Goal: Information Seeking & Learning: Understand process/instructions

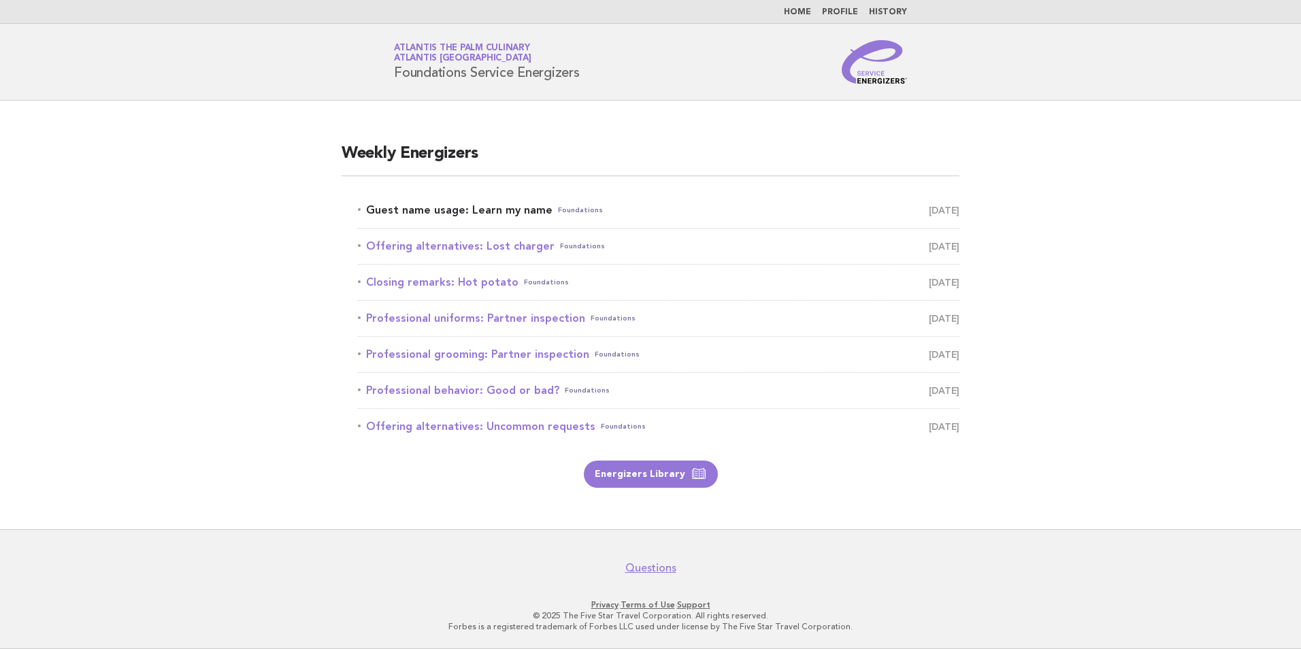
click at [517, 211] on link "Guest name usage: Learn my name Foundations September 28" at bounding box center [659, 210] width 602 height 19
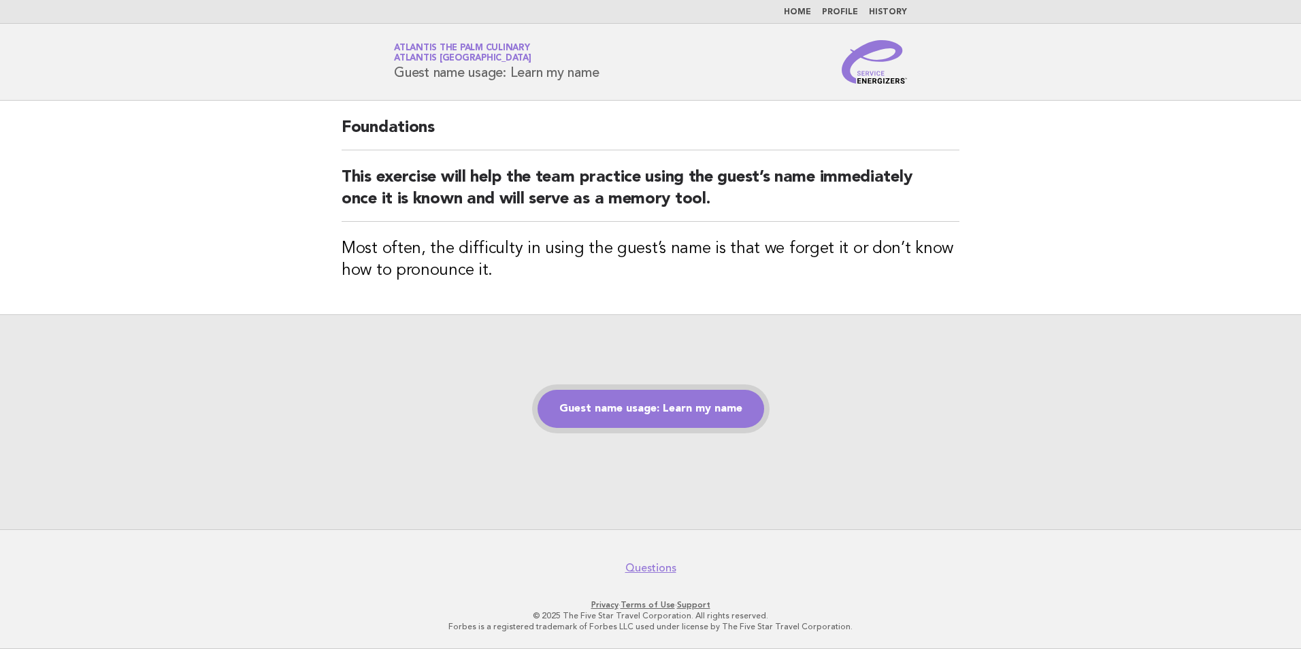
click at [671, 419] on link "Guest name usage: Learn my name" at bounding box center [651, 409] width 227 height 38
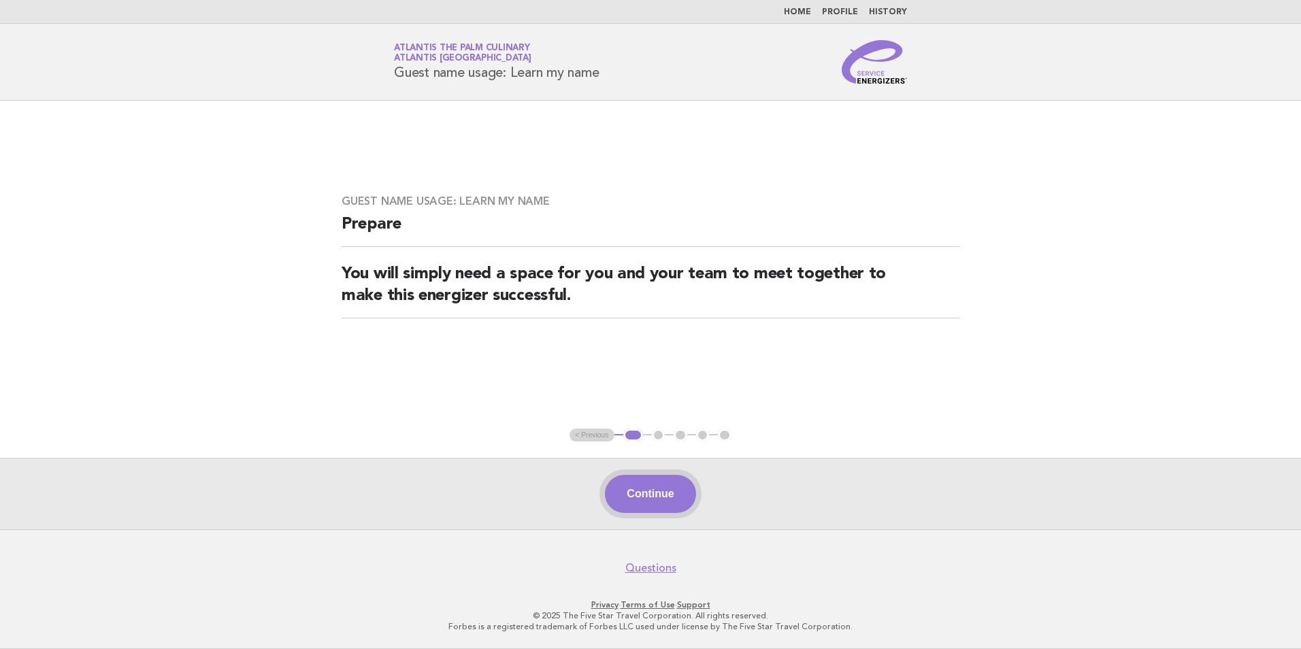
click at [651, 512] on button "Continue" at bounding box center [650, 494] width 91 height 38
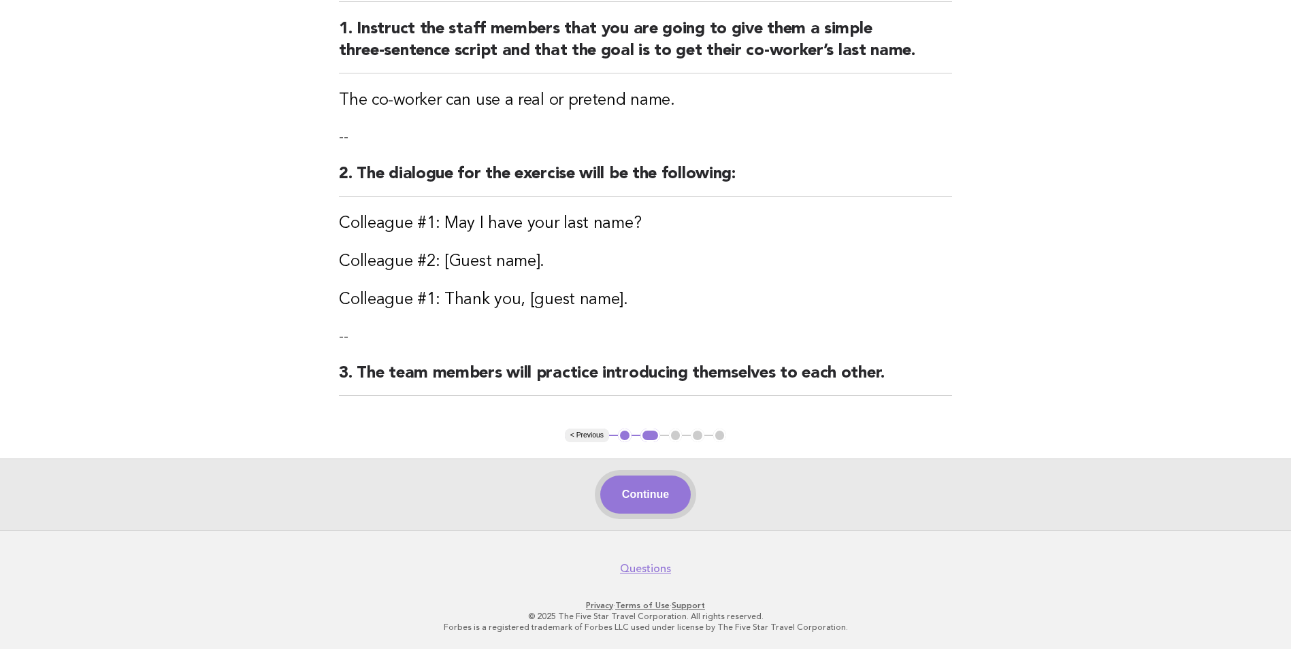
click at [645, 482] on button "Continue" at bounding box center [645, 495] width 91 height 38
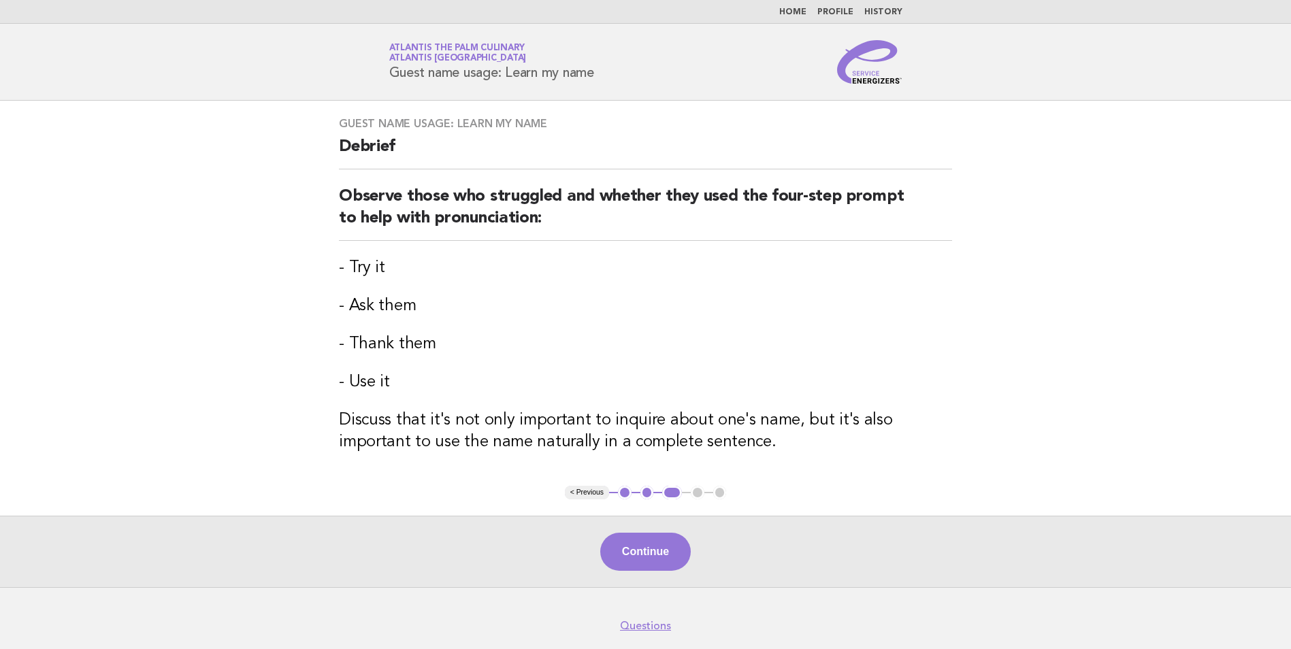
scroll to position [57, 0]
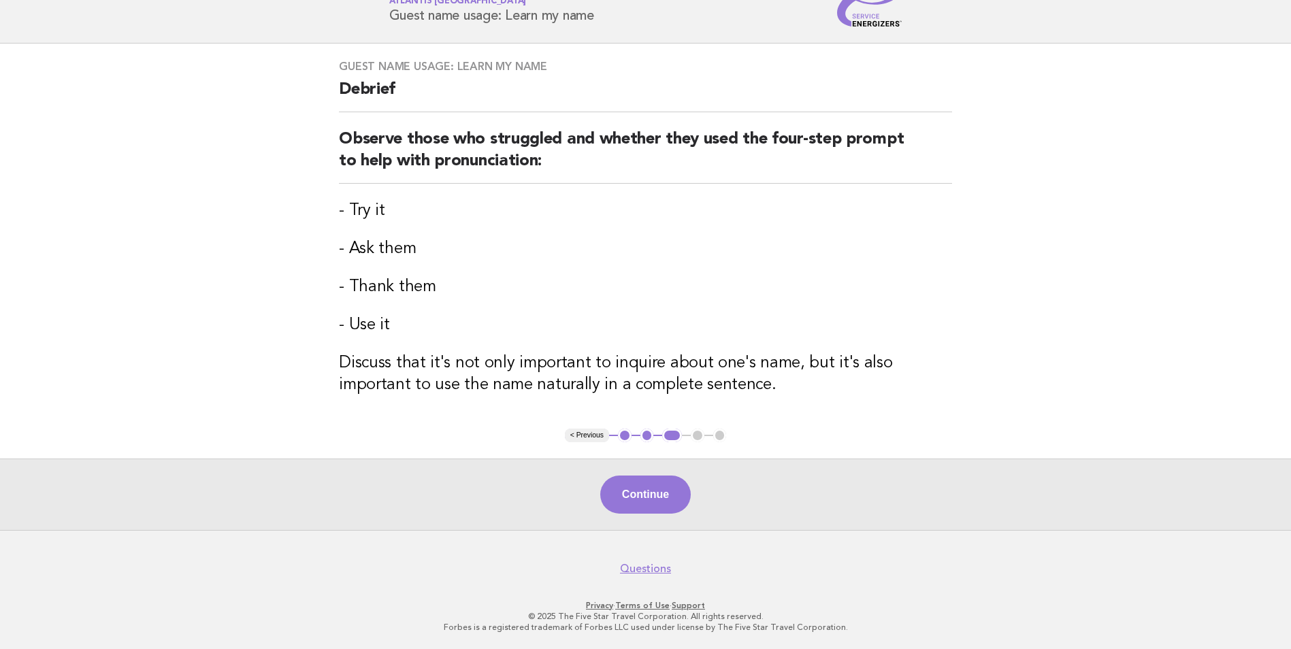
click at [645, 482] on button "Continue" at bounding box center [645, 495] width 91 height 38
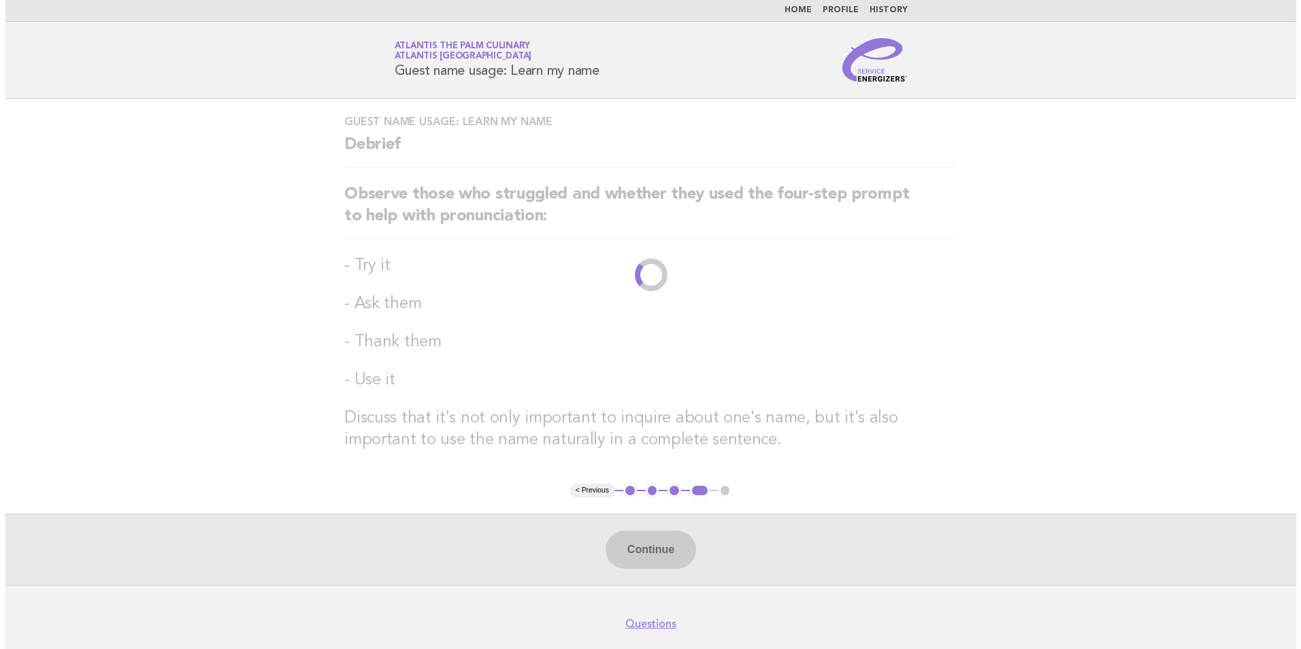
scroll to position [0, 0]
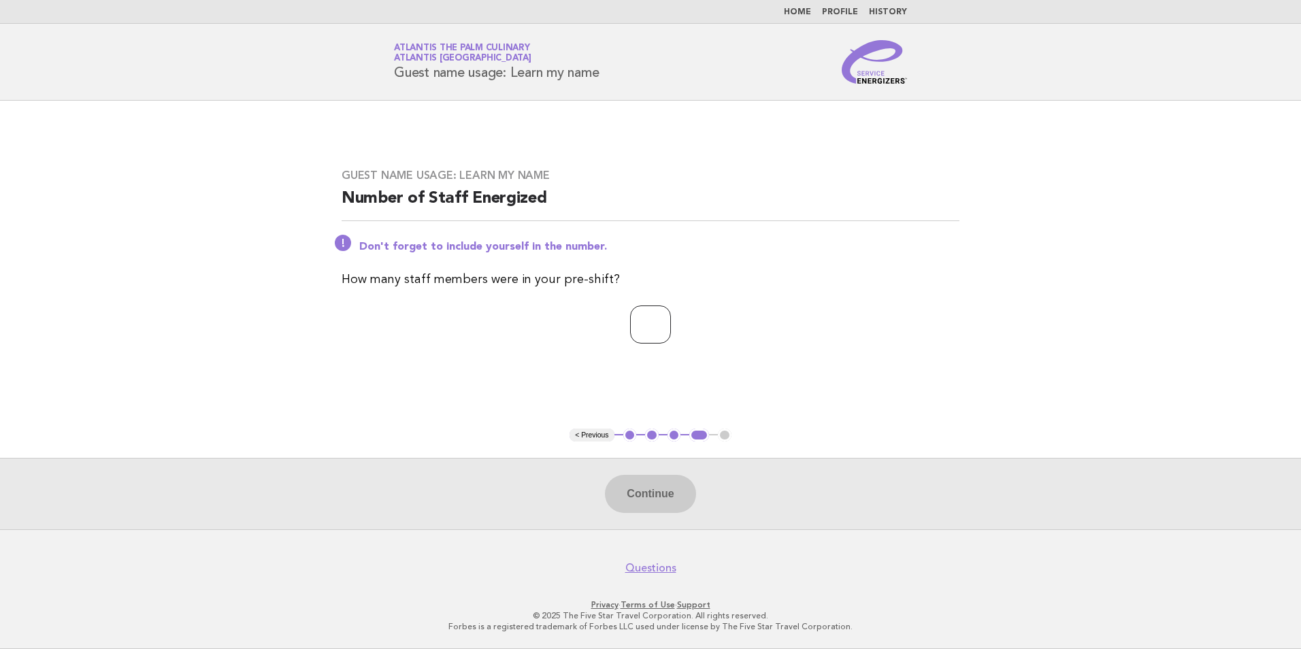
click at [630, 325] on input "number" at bounding box center [650, 325] width 41 height 38
type input "**"
click at [681, 500] on button "Continue" at bounding box center [650, 494] width 91 height 38
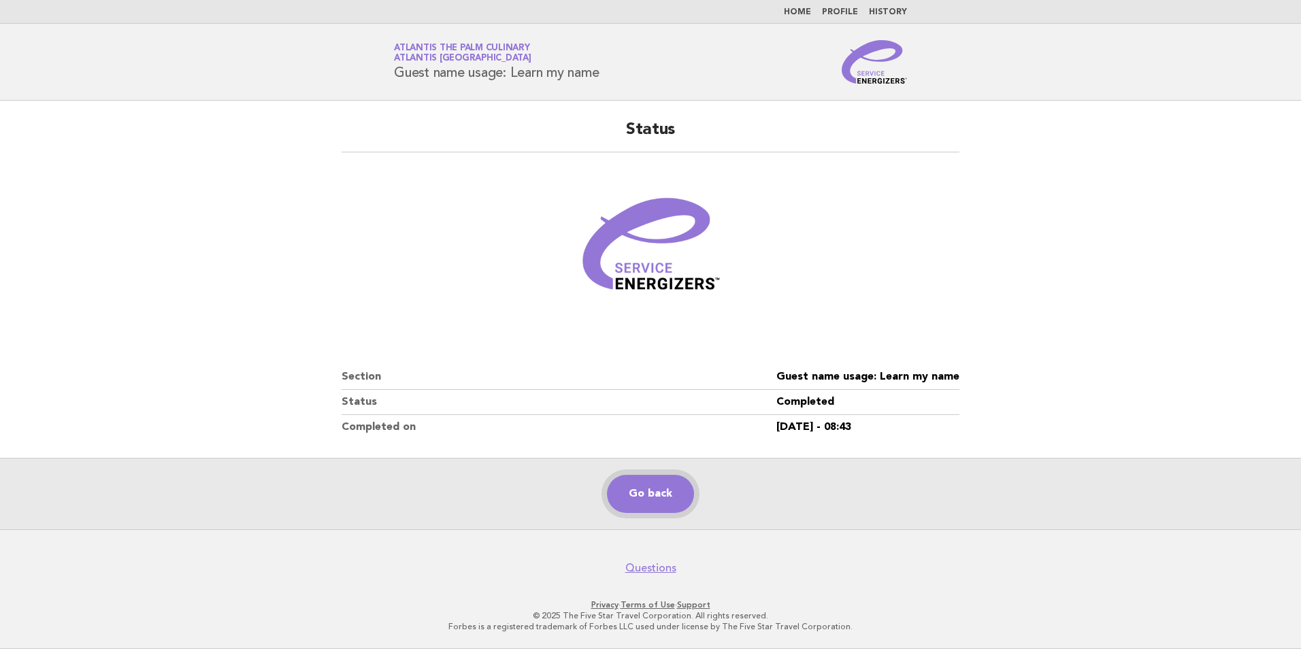
click at [634, 485] on link "Go back" at bounding box center [650, 494] width 87 height 38
